Goal: Register for event/course

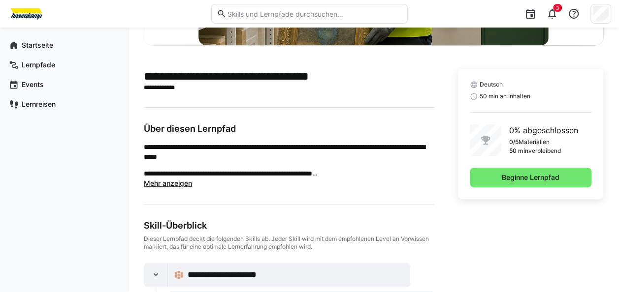
scroll to position [197, 0]
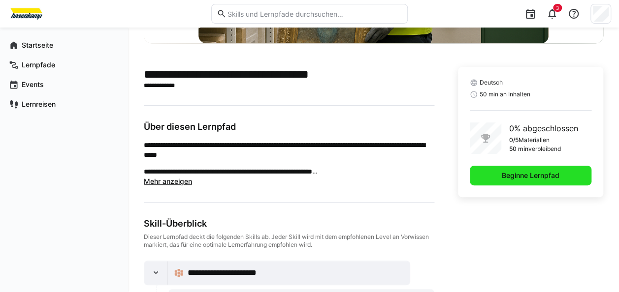
click at [513, 174] on span "Beginne Lernpfad" at bounding box center [530, 176] width 61 height 10
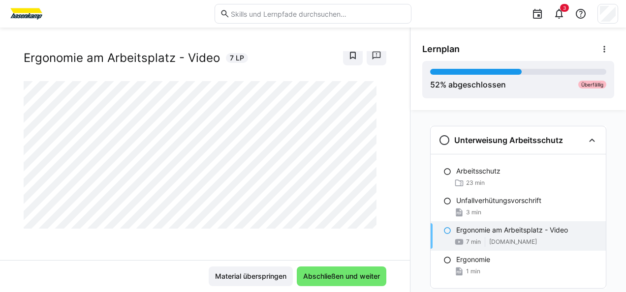
scroll to position [23, 0]
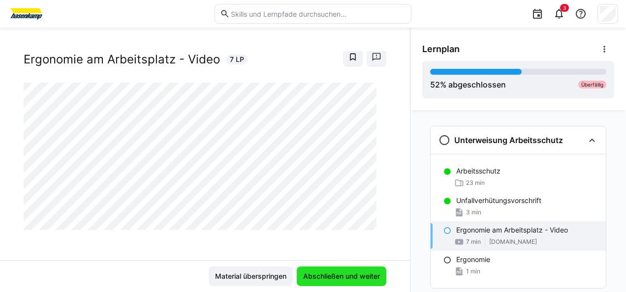
click at [328, 270] on span "Abschließen und weiter" at bounding box center [342, 277] width 90 height 20
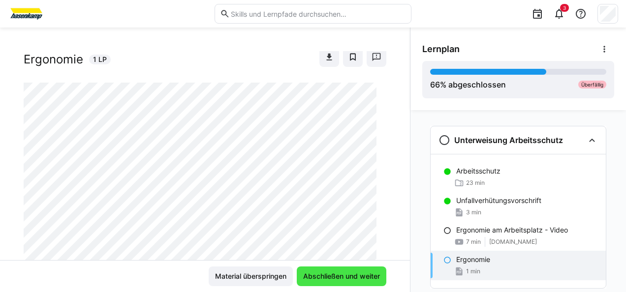
scroll to position [51, 0]
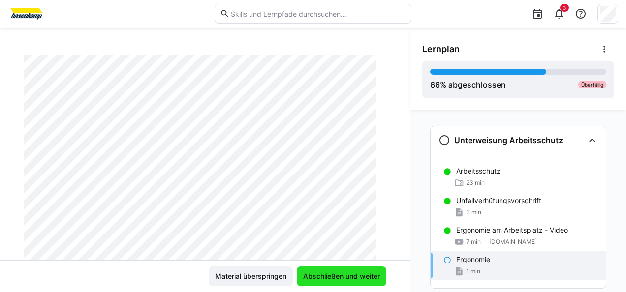
click at [328, 270] on span "Abschließen und weiter" at bounding box center [342, 277] width 90 height 20
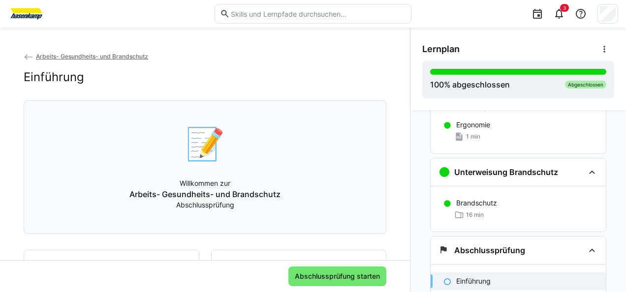
scroll to position [137, 0]
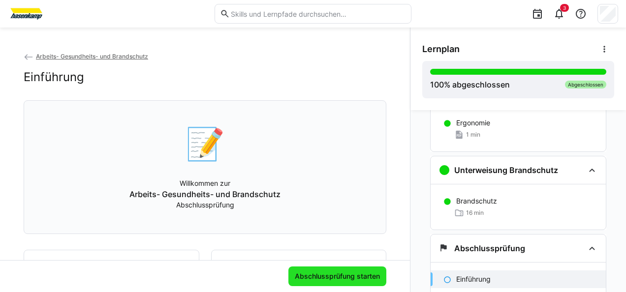
click at [334, 282] on span "Abschlussprüfung starten" at bounding box center [337, 277] width 88 height 10
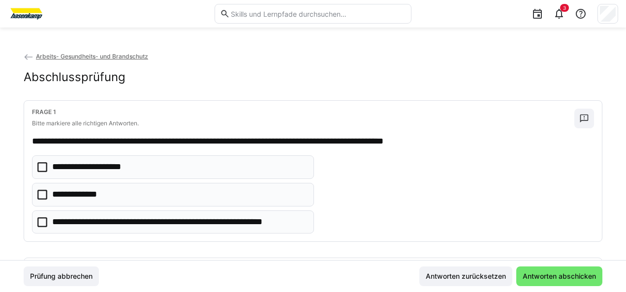
click at [43, 192] on icon at bounding box center [42, 195] width 10 height 10
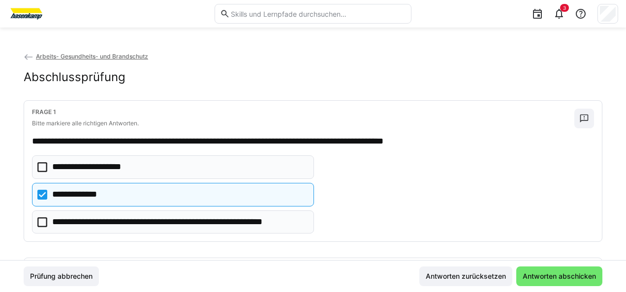
scroll to position [183, 0]
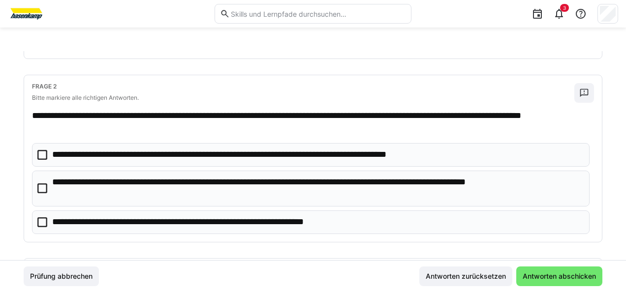
click at [40, 184] on icon at bounding box center [42, 189] width 10 height 10
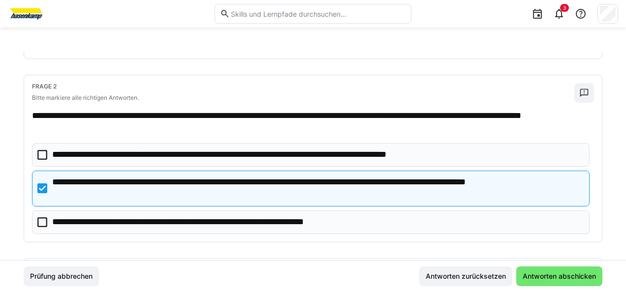
click at [41, 218] on icon at bounding box center [42, 223] width 10 height 10
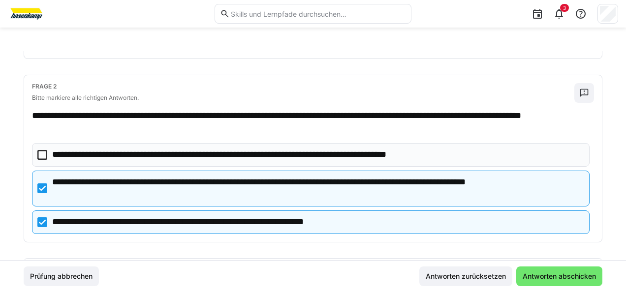
scroll to position [342, 0]
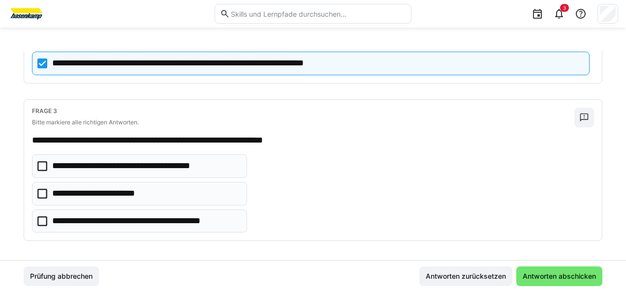
click at [44, 217] on icon at bounding box center [42, 222] width 10 height 10
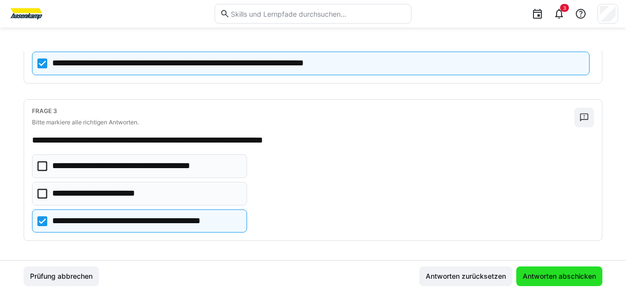
click at [580, 283] on span "Antworten abschicken" at bounding box center [559, 277] width 86 height 20
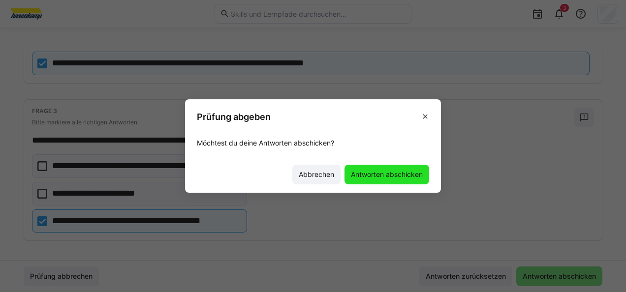
click at [417, 179] on span "Antworten abschicken" at bounding box center [387, 175] width 75 height 10
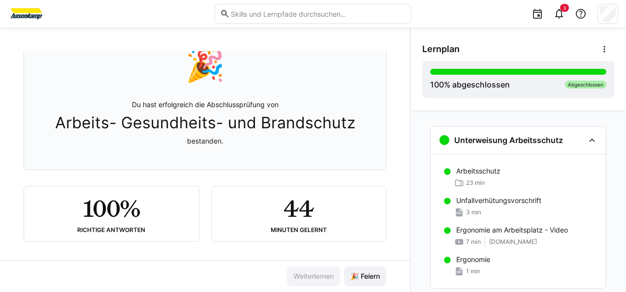
scroll to position [86, 0]
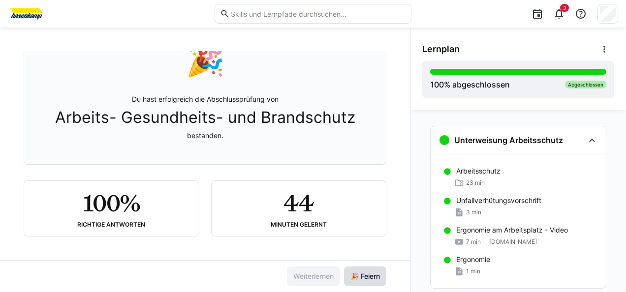
click at [369, 280] on span "🎉 Feiern" at bounding box center [365, 277] width 32 height 10
click at [561, 11] on eds-badge "4" at bounding box center [564, 8] width 9 height 8
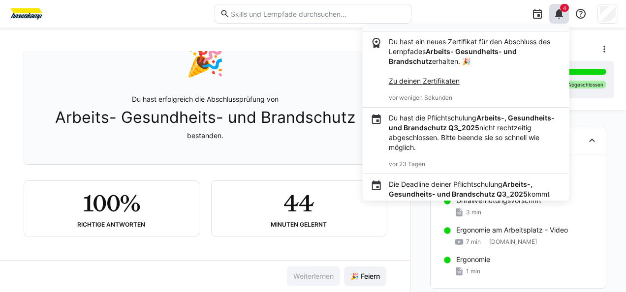
scroll to position [0, 0]
